Goal: Navigation & Orientation: Understand site structure

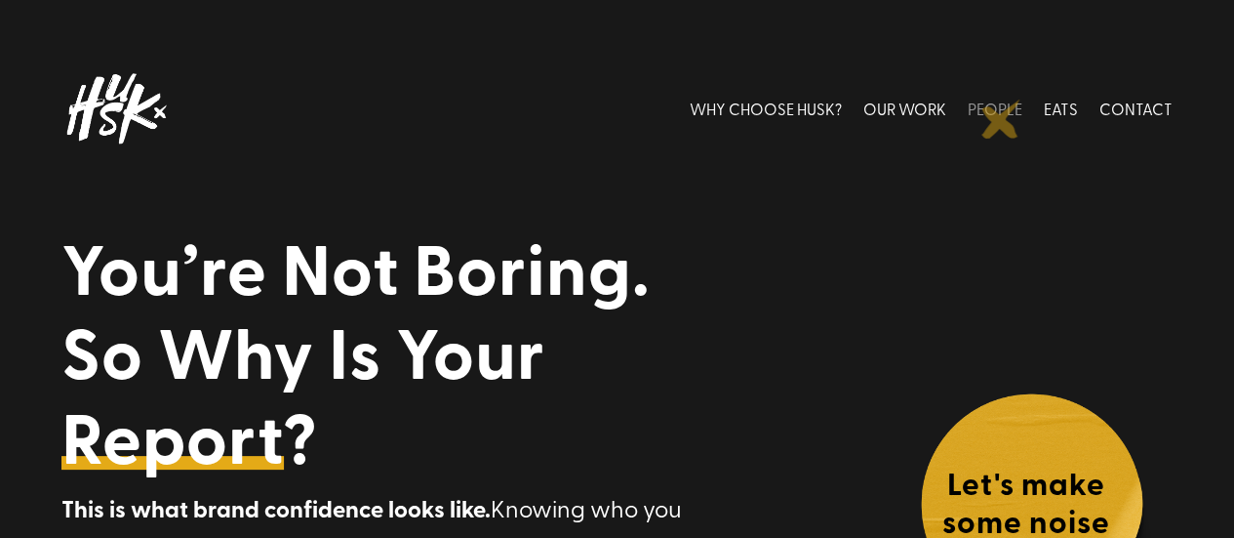
scroll to position [4, 0]
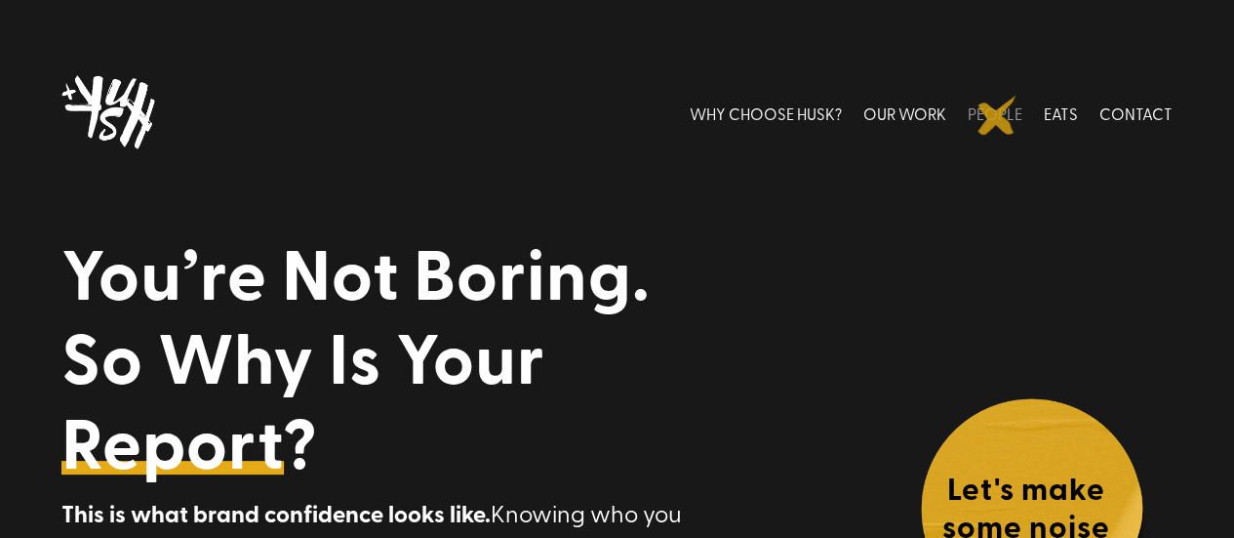
click at [997, 115] on link "PEOPLE" at bounding box center [995, 113] width 55 height 87
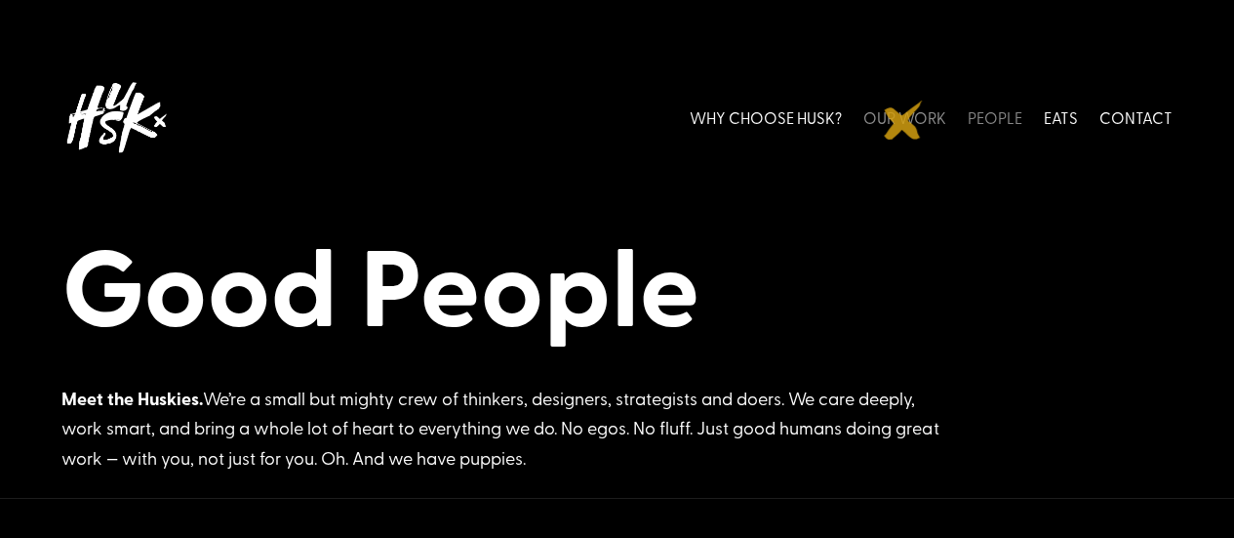
click at [903, 120] on link "OUR WORK" at bounding box center [904, 117] width 83 height 87
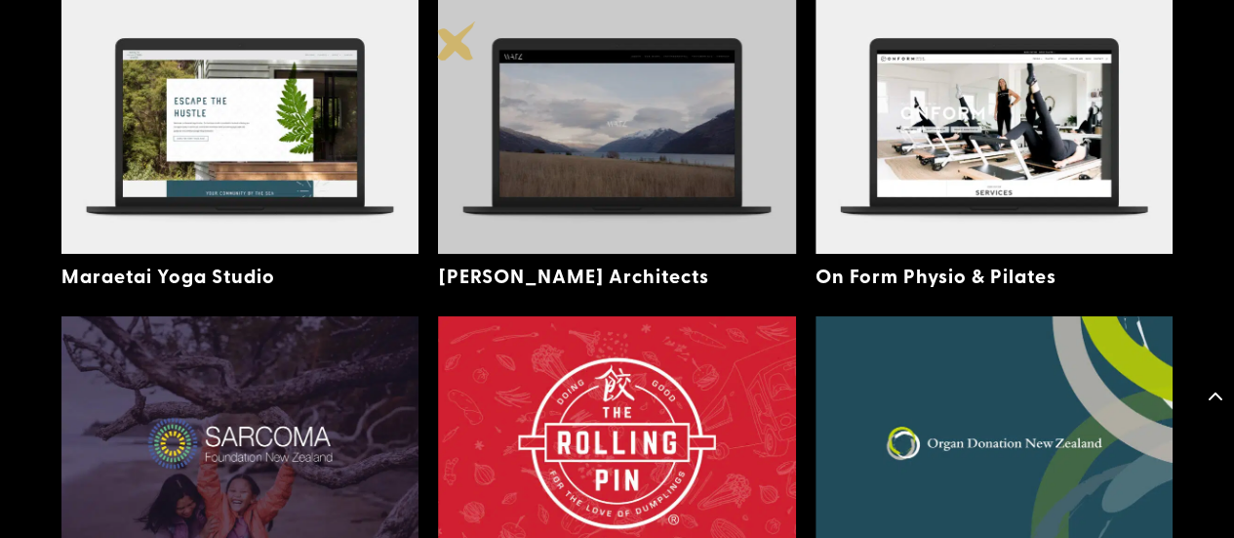
scroll to position [3535, 0]
